Goal: Entertainment & Leisure: Browse casually

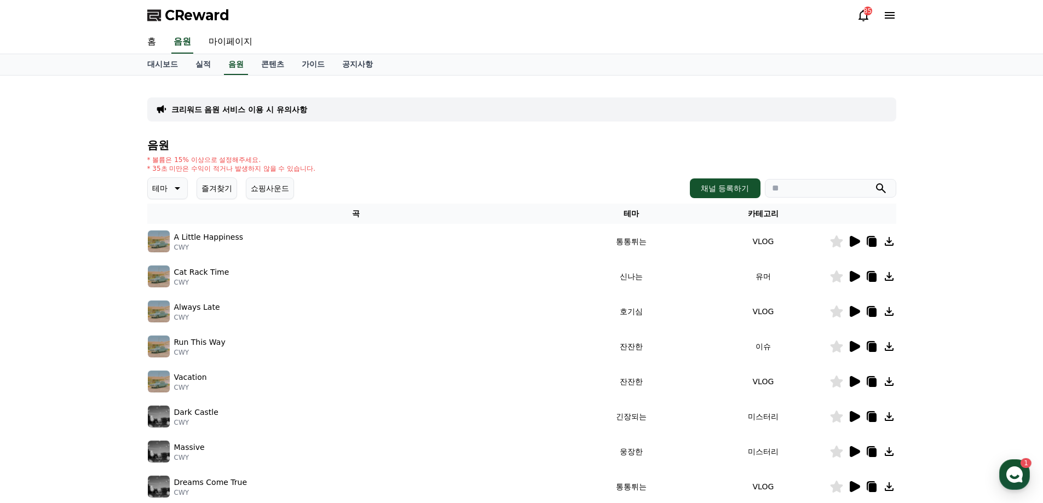
click at [162, 195] on p "테마" at bounding box center [159, 188] width 15 height 15
click at [215, 186] on button "즐겨찾기" at bounding box center [217, 188] width 41 height 22
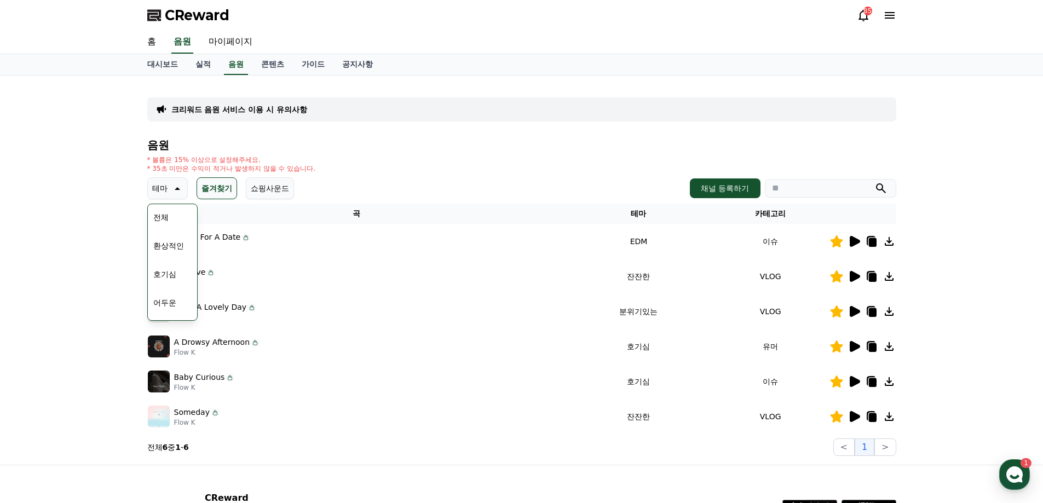
click at [216, 186] on button "즐겨찾기" at bounding box center [217, 188] width 41 height 22
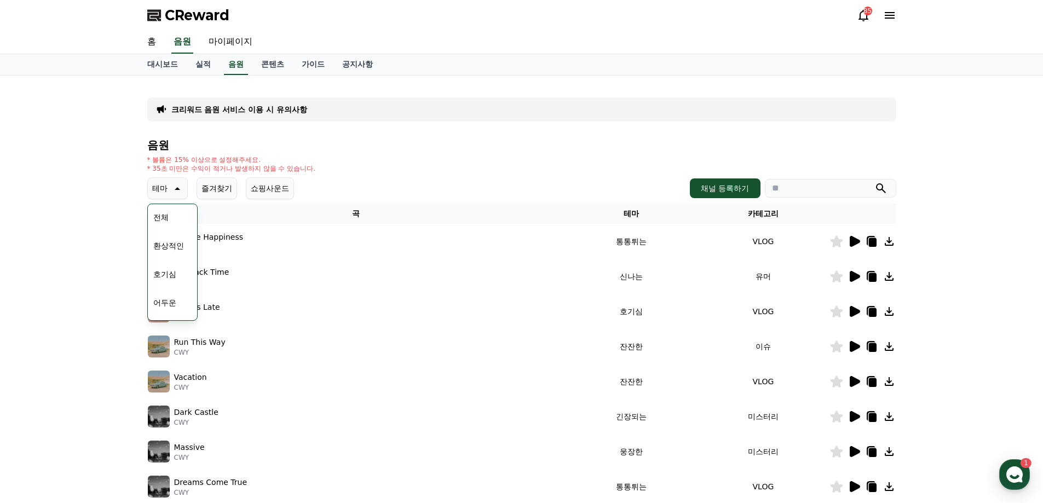
click at [274, 187] on button "쇼핑사운드" at bounding box center [270, 188] width 48 height 22
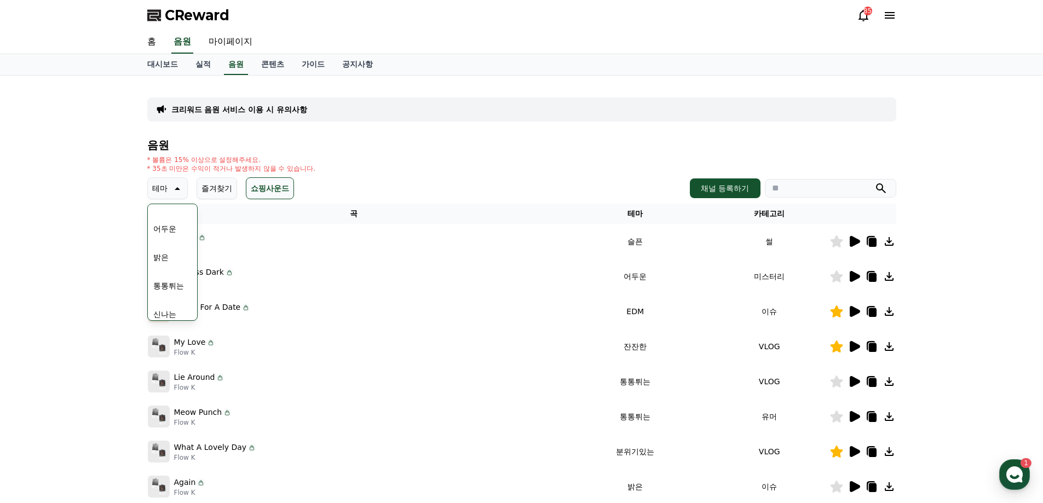
scroll to position [67, 0]
click at [160, 235] on button "어두운" at bounding box center [165, 235] width 32 height 24
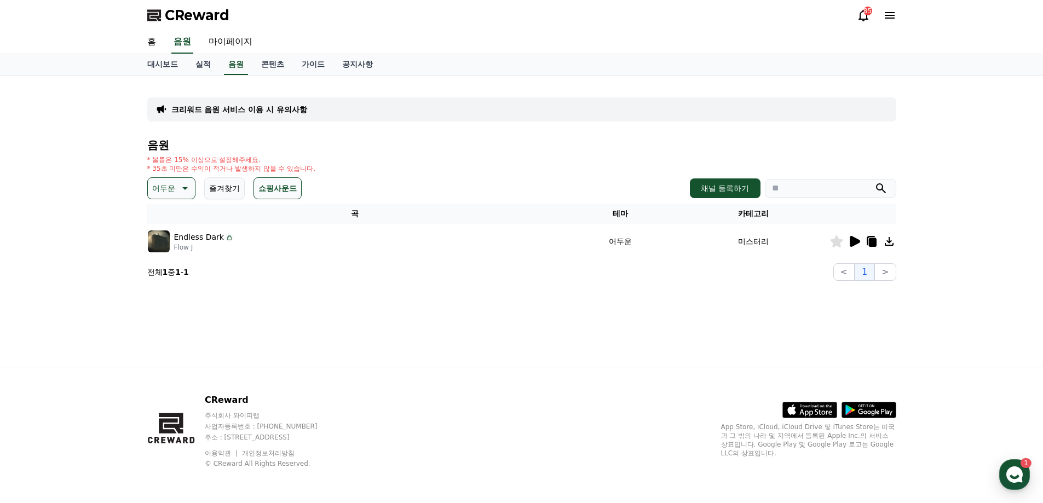
click at [852, 241] on icon at bounding box center [854, 241] width 10 height 11
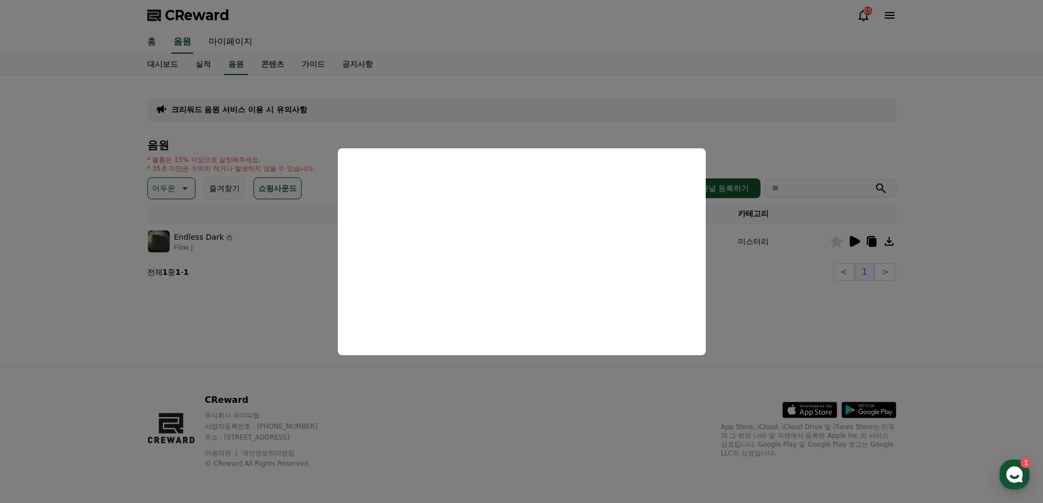
click at [487, 415] on button "close modal" at bounding box center [521, 251] width 1043 height 503
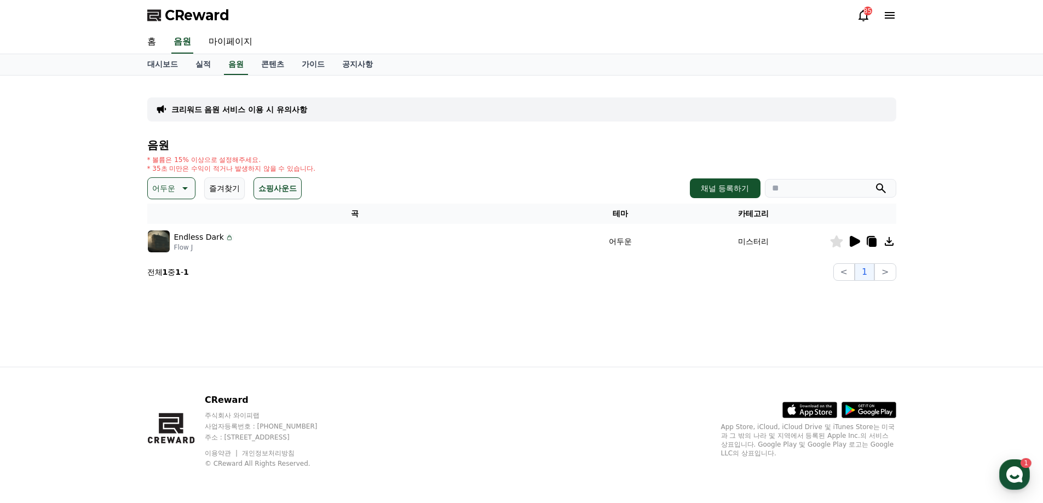
click at [188, 188] on icon at bounding box center [183, 188] width 13 height 13
click at [232, 186] on button "즐겨찾기" at bounding box center [224, 188] width 41 height 22
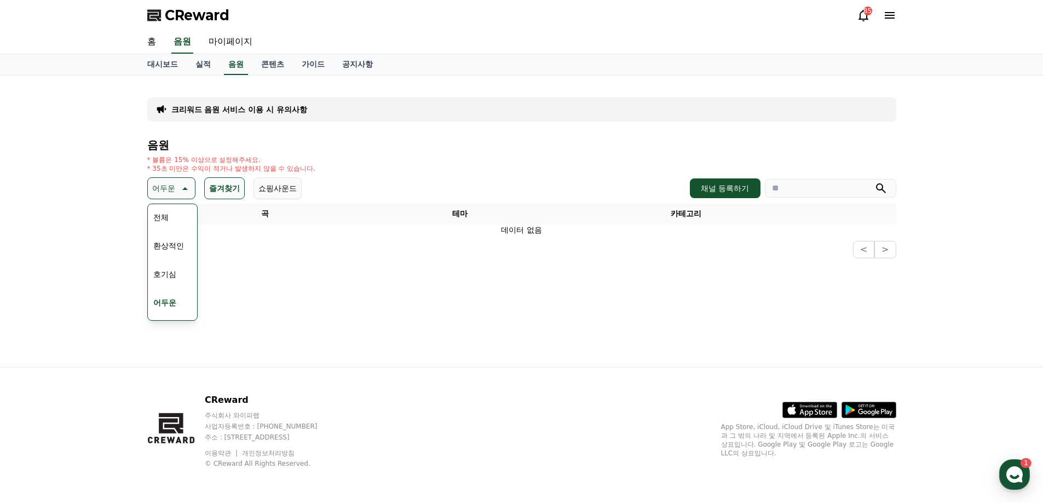
click at [167, 185] on p "어두운" at bounding box center [163, 188] width 23 height 15
click at [176, 188] on button "어두운" at bounding box center [171, 188] width 48 height 22
click at [167, 280] on button "긴장되는" at bounding box center [168, 279] width 39 height 24
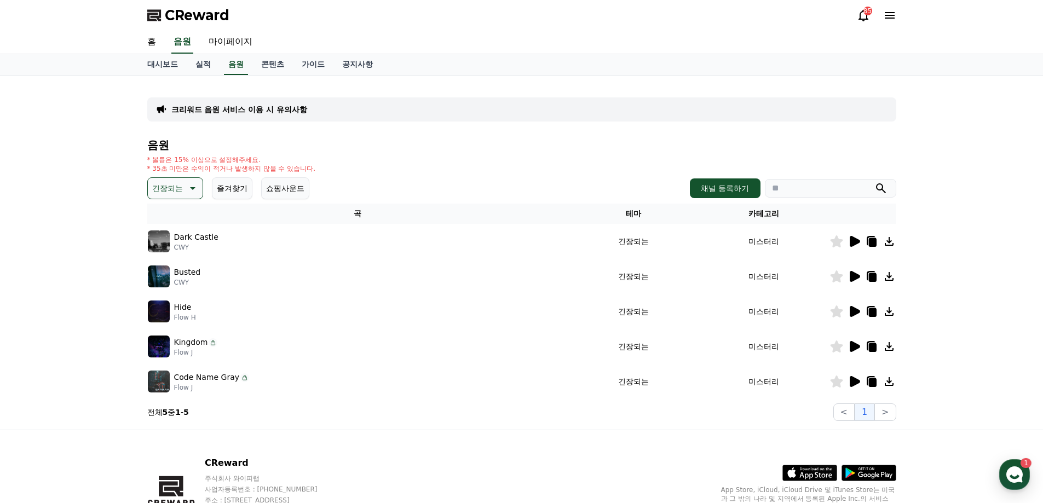
click at [858, 241] on icon at bounding box center [854, 241] width 10 height 11
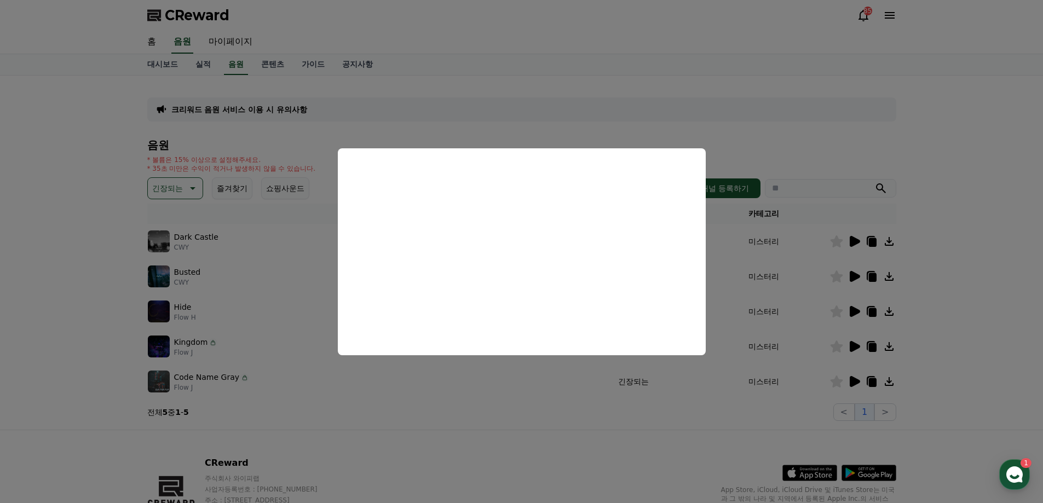
click at [510, 399] on button "close modal" at bounding box center [521, 251] width 1043 height 503
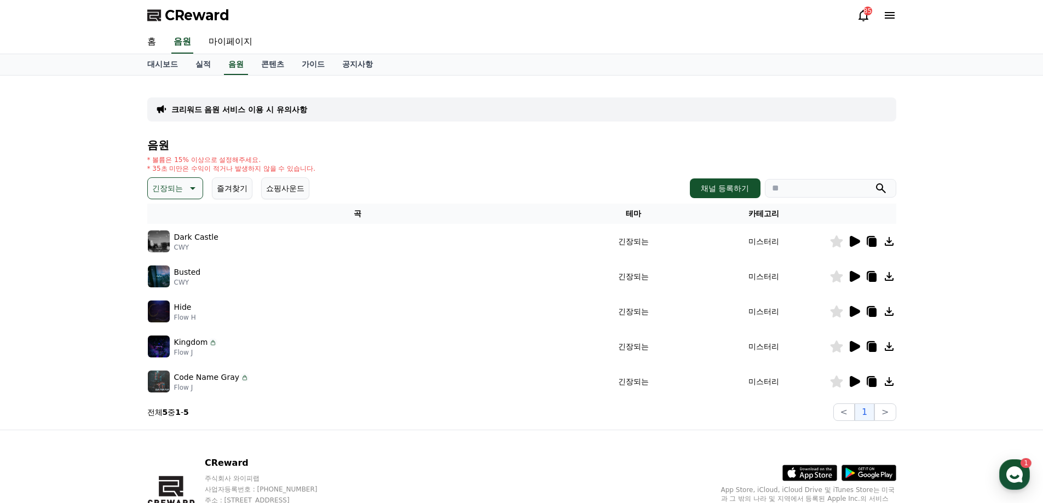
click at [178, 195] on p "긴장되는" at bounding box center [167, 188] width 31 height 15
click at [157, 219] on button "웅장한" at bounding box center [165, 226] width 32 height 24
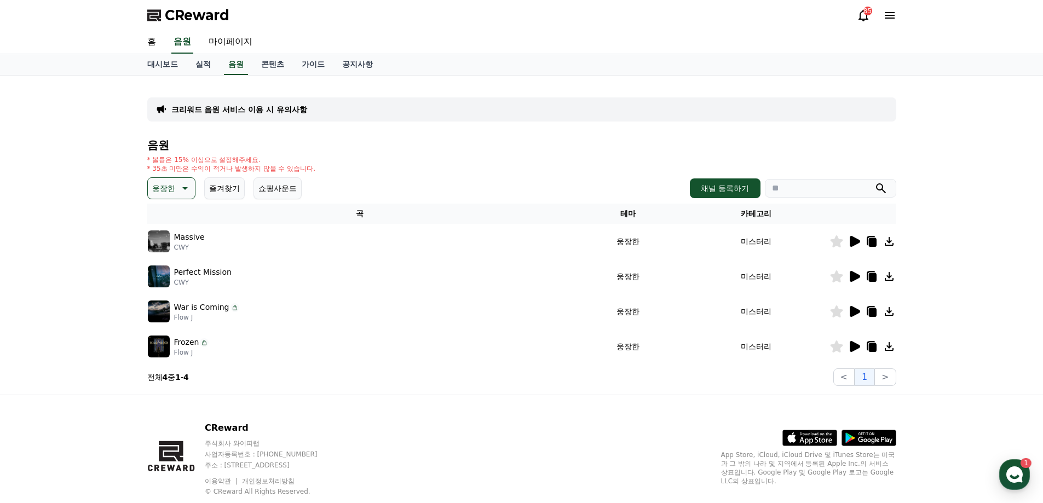
click at [855, 241] on icon at bounding box center [854, 241] width 10 height 11
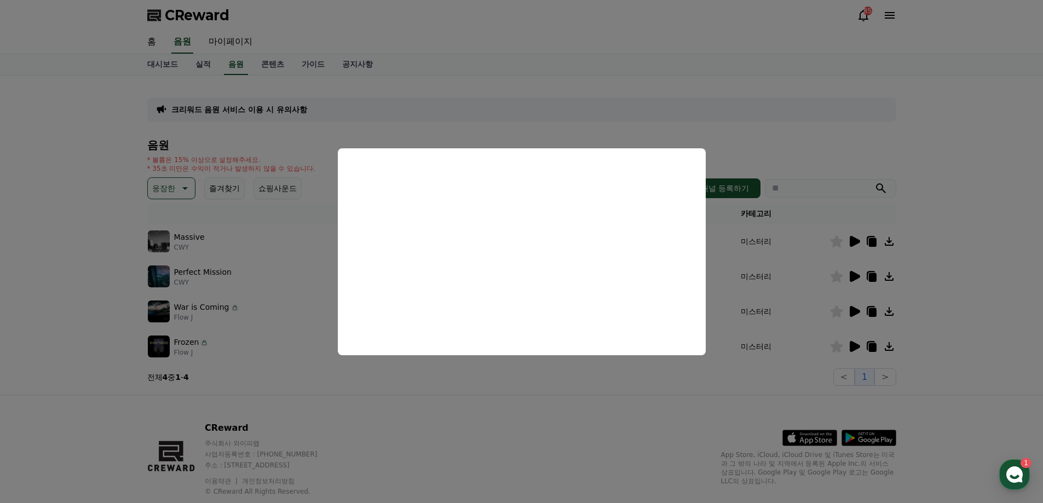
click at [595, 373] on button "close modal" at bounding box center [521, 251] width 1043 height 503
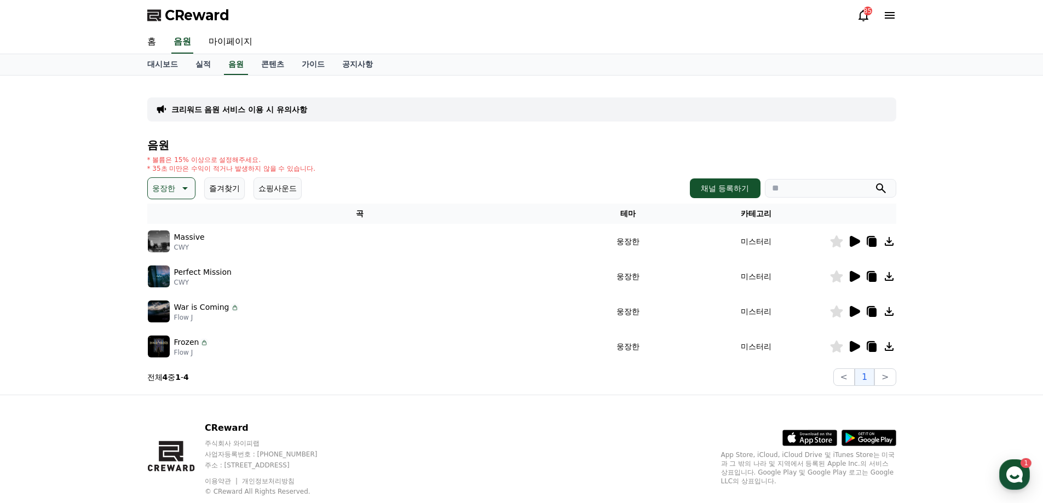
click at [581, 378] on section "전체 4 중 1 - 4 < 1 >" at bounding box center [521, 377] width 749 height 18
click at [854, 276] on icon at bounding box center [854, 276] width 10 height 11
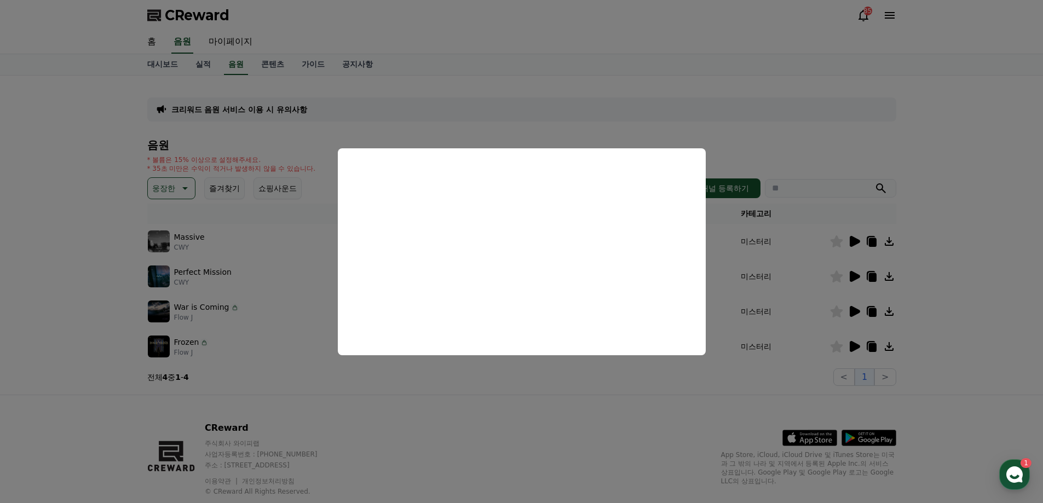
drag, startPoint x: 604, startPoint y: 386, endPoint x: 677, endPoint y: 369, distance: 74.6
click at [604, 385] on button "close modal" at bounding box center [521, 251] width 1043 height 503
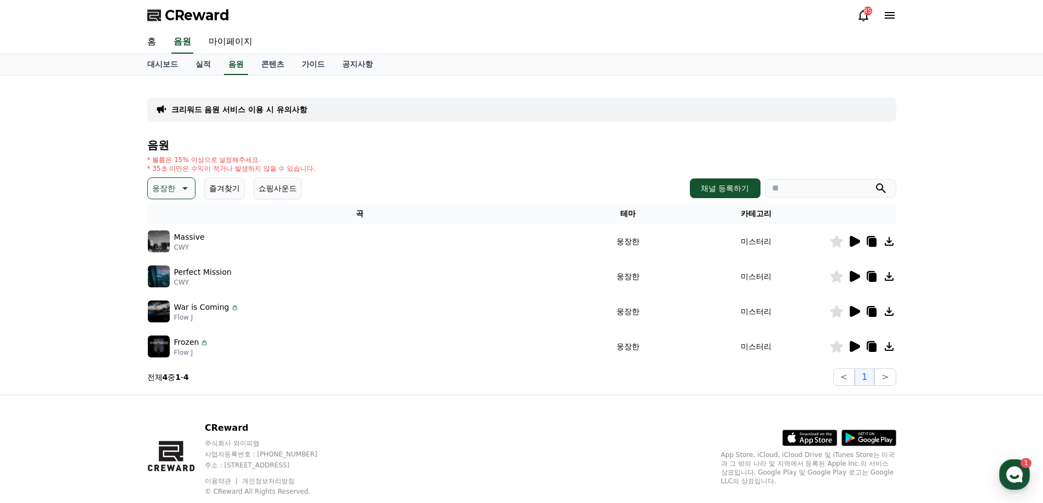
click at [853, 312] on icon at bounding box center [854, 311] width 10 height 11
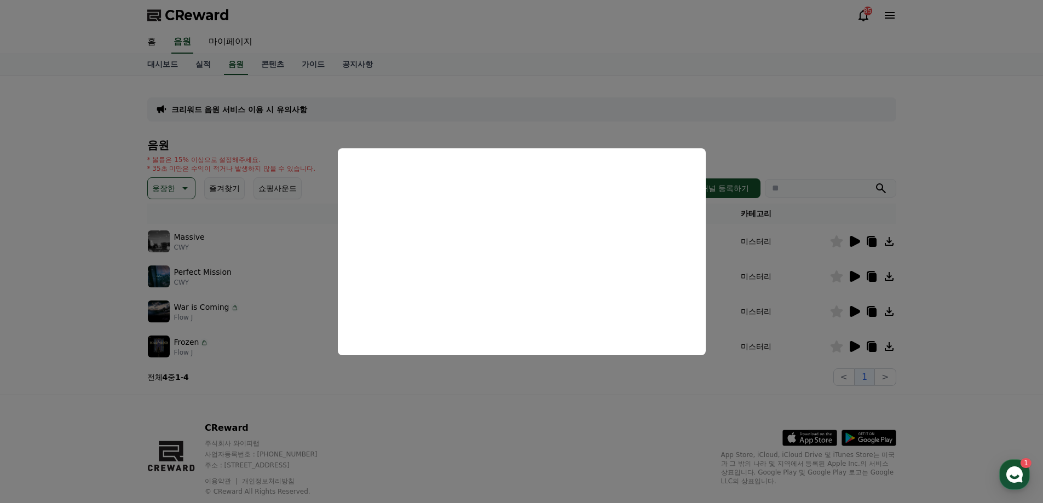
click at [808, 373] on button "close modal" at bounding box center [521, 251] width 1043 height 503
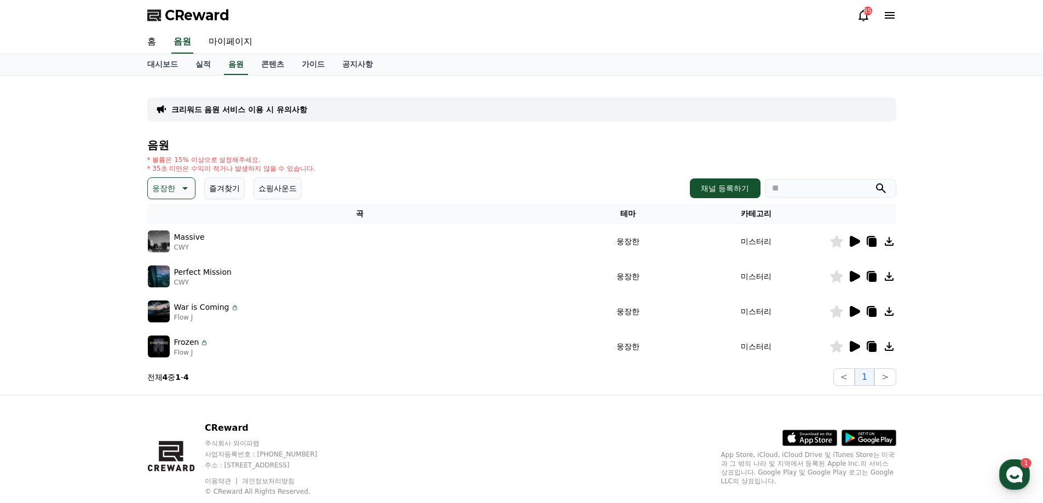
click at [854, 346] on icon at bounding box center [854, 346] width 10 height 11
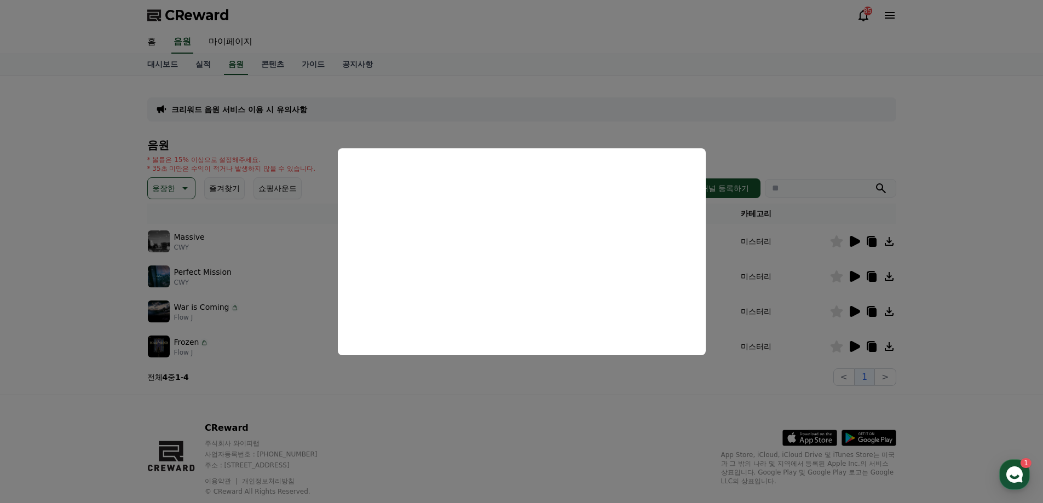
click at [547, 409] on button "close modal" at bounding box center [521, 251] width 1043 height 503
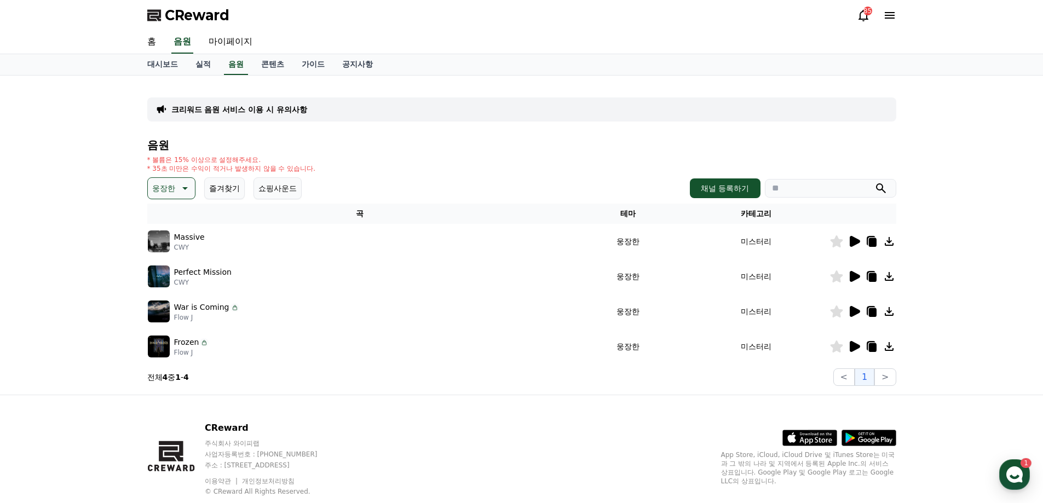
click at [852, 241] on icon at bounding box center [854, 241] width 10 height 11
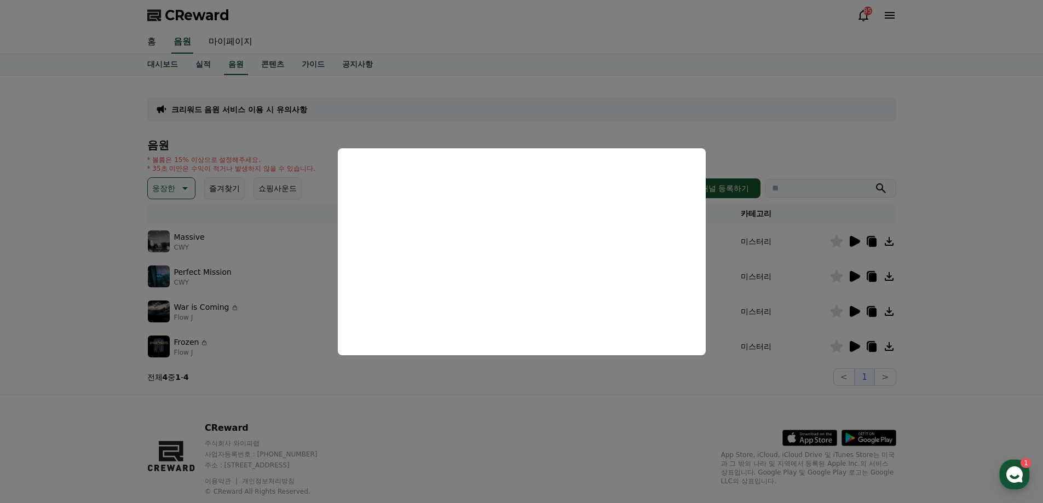
click at [526, 441] on button "close modal" at bounding box center [521, 251] width 1043 height 503
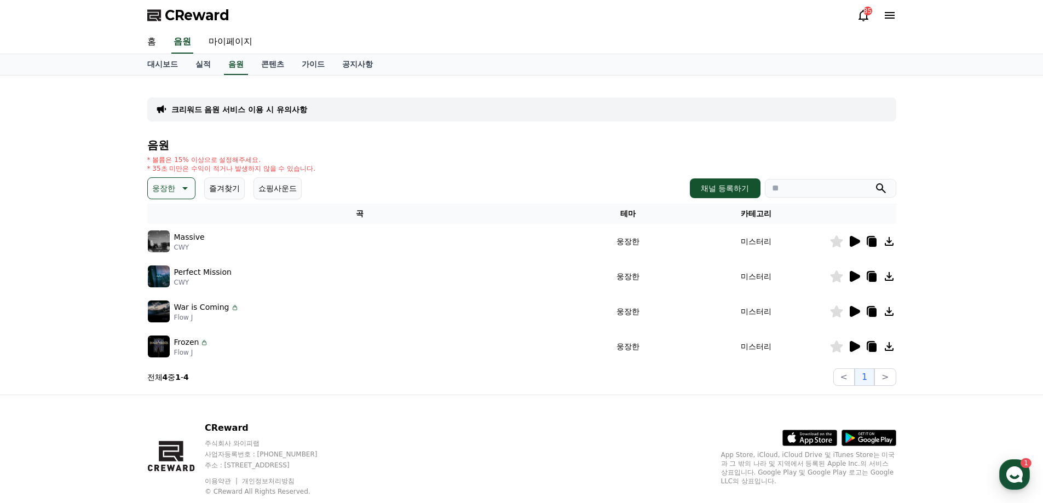
click at [871, 246] on icon at bounding box center [872, 242] width 8 height 9
click at [201, 63] on link "실적" at bounding box center [203, 64] width 33 height 21
